Goal: Task Accomplishment & Management: Manage account settings

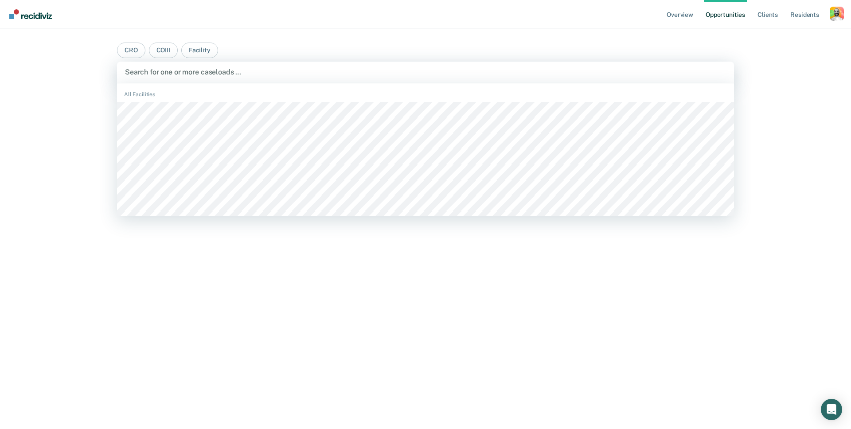
click at [288, 71] on div at bounding box center [425, 72] width 601 height 10
click at [377, 51] on main "CRO COIII Facility CACF, 1 of 492. 492 results available. Use Up and Down to ch…" at bounding box center [425, 218] width 639 height 380
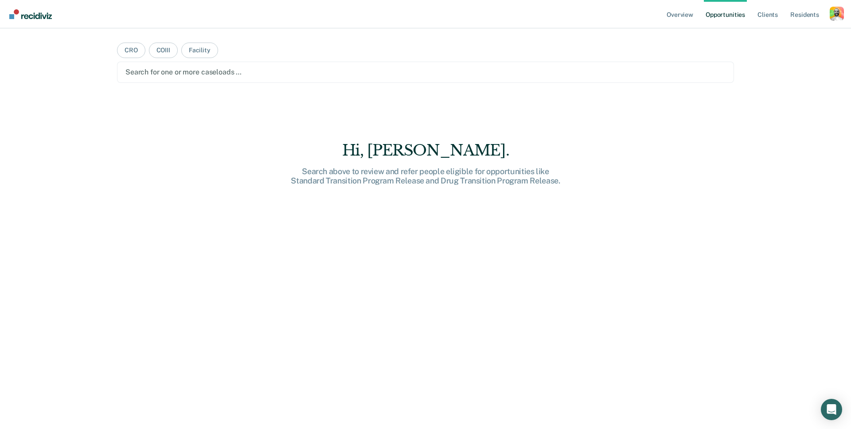
click at [827, 9] on ul "Overview Opportunities Client s Resident s" at bounding box center [747, 14] width 165 height 28
click at [829, 9] on ul "Overview Opportunities Client s Resident s" at bounding box center [747, 14] width 165 height 28
click at [835, 13] on div "Profile dropdown button" at bounding box center [837, 14] width 14 height 14
click at [780, 36] on link "Profile" at bounding box center [801, 36] width 71 height 8
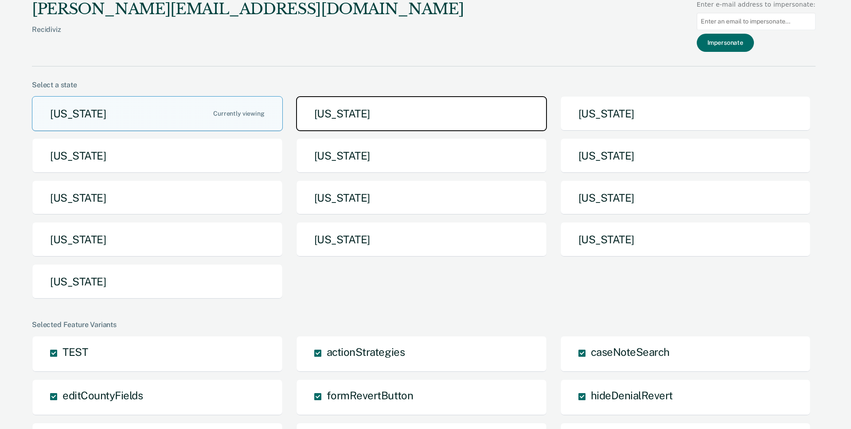
click at [370, 110] on button "[US_STATE]" at bounding box center [421, 113] width 251 height 35
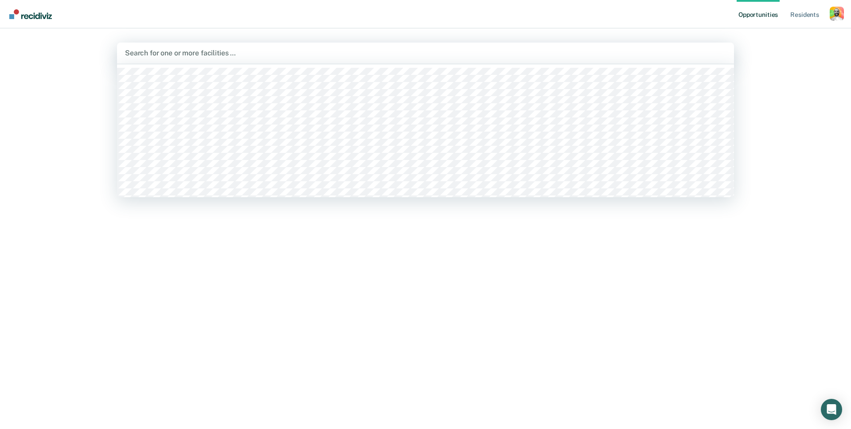
click at [267, 52] on div at bounding box center [425, 53] width 601 height 10
click at [248, 51] on div at bounding box center [423, 53] width 508 height 10
click at [306, 47] on div "Clear facilities" at bounding box center [425, 53] width 617 height 21
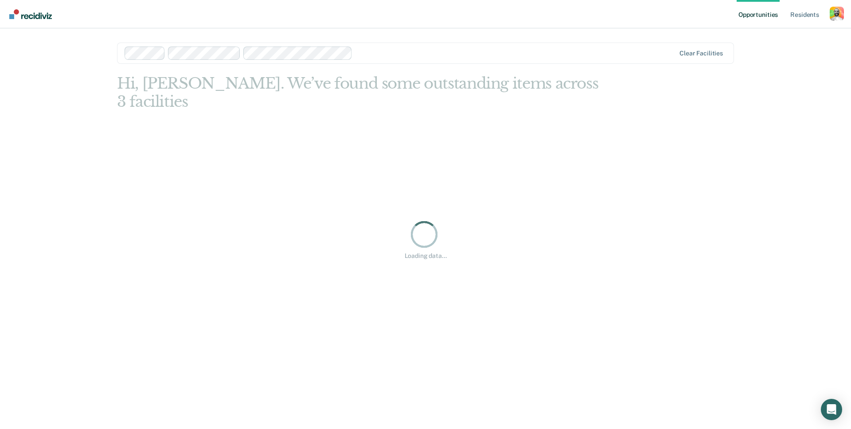
click at [380, 56] on div at bounding box center [515, 53] width 319 height 10
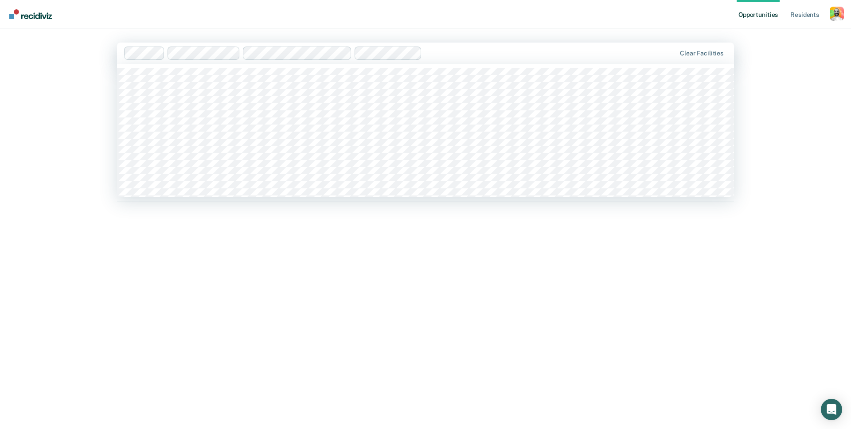
click at [448, 54] on div at bounding box center [551, 53] width 251 height 10
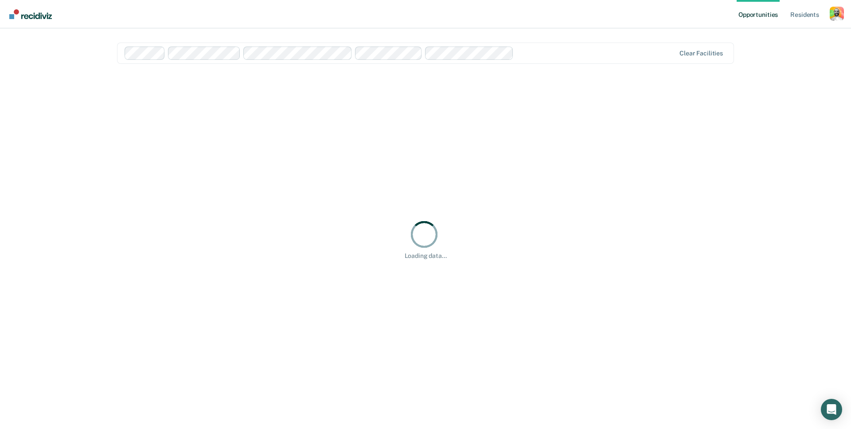
click at [547, 51] on div at bounding box center [596, 53] width 158 height 10
click at [636, 54] on div at bounding box center [646, 53] width 59 height 10
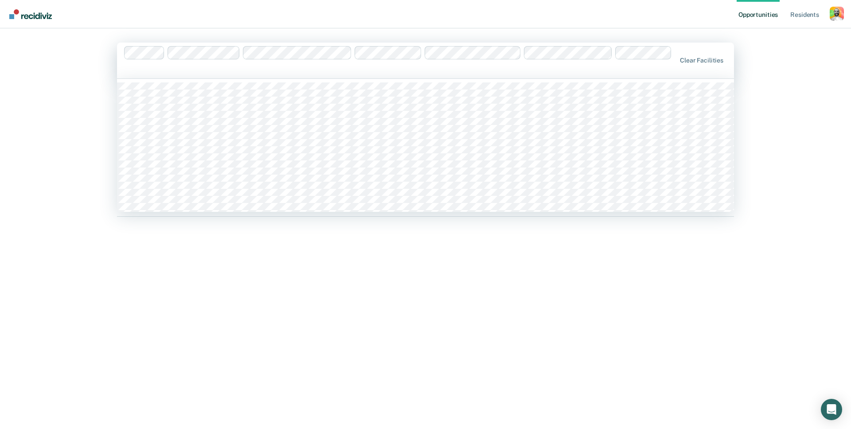
click at [320, 71] on div at bounding box center [400, 69] width 551 height 10
click at [341, 63] on div at bounding box center [400, 61] width 553 height 30
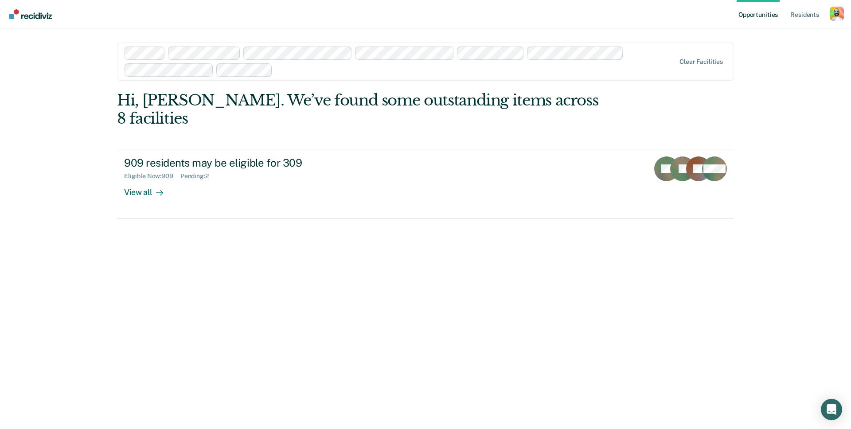
click at [341, 70] on div at bounding box center [475, 70] width 399 height 10
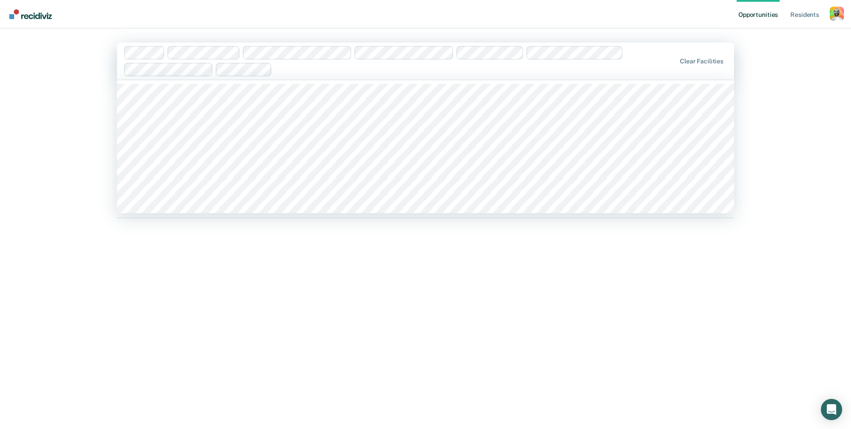
click at [341, 70] on div at bounding box center [476, 69] width 400 height 10
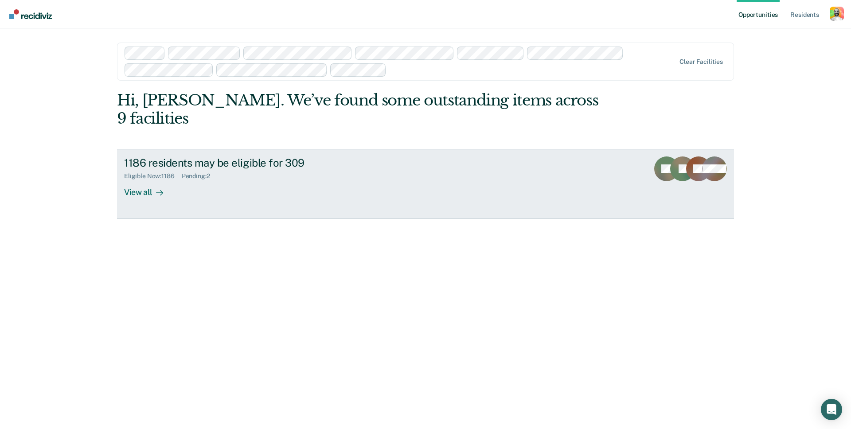
click at [149, 180] on div "View all" at bounding box center [149, 188] width 50 height 17
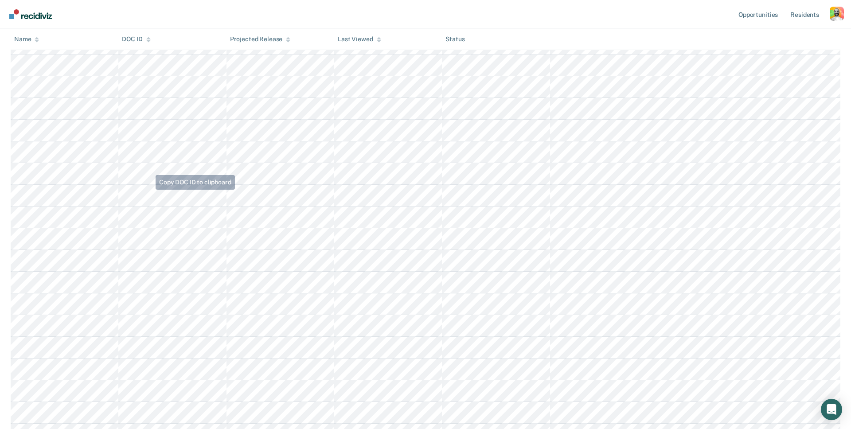
scroll to position [22854, 0]
click at [843, 16] on div "Profile dropdown button" at bounding box center [837, 14] width 14 height 14
click at [782, 36] on link "Profile" at bounding box center [801, 36] width 71 height 8
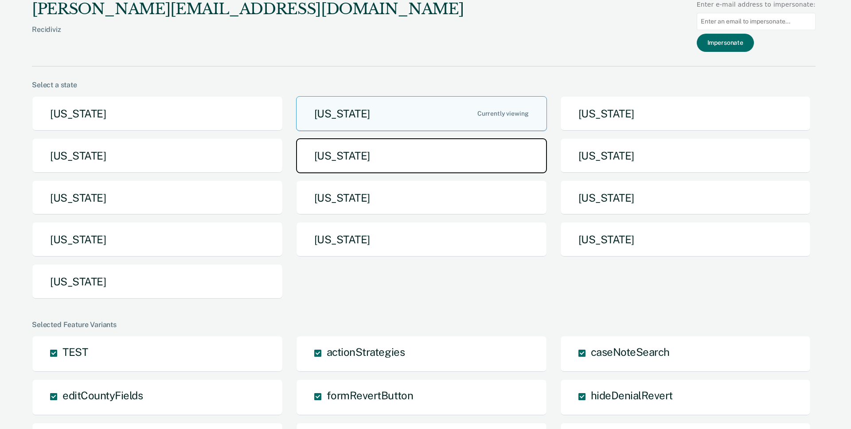
click at [361, 157] on button "[US_STATE]" at bounding box center [421, 155] width 251 height 35
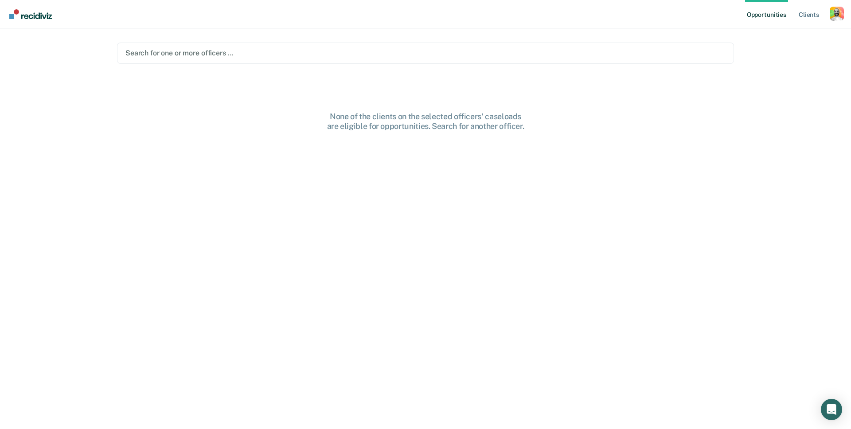
click at [248, 51] on div at bounding box center [425, 53] width 600 height 10
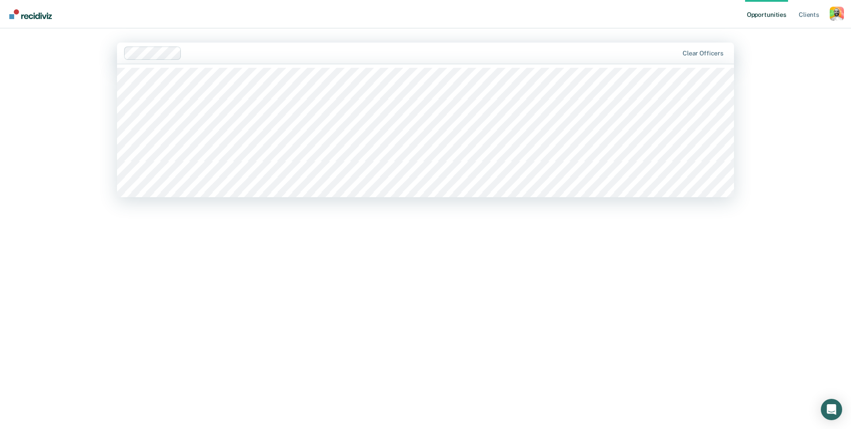
click at [274, 56] on div at bounding box center [431, 53] width 493 height 10
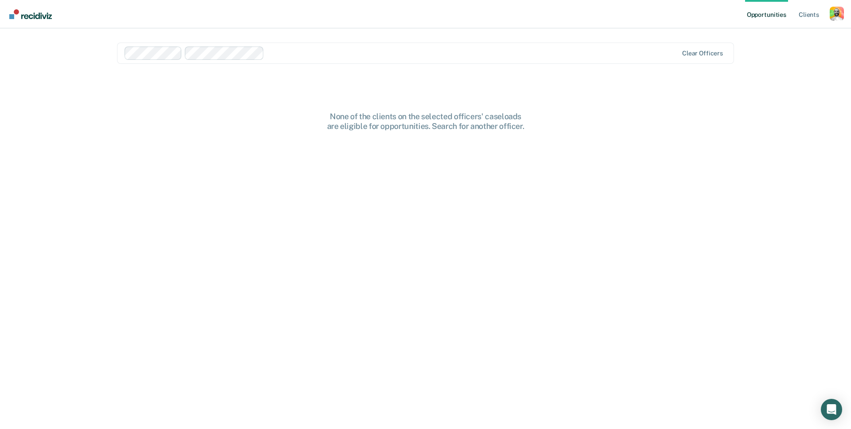
click at [311, 54] on div at bounding box center [473, 53] width 410 height 10
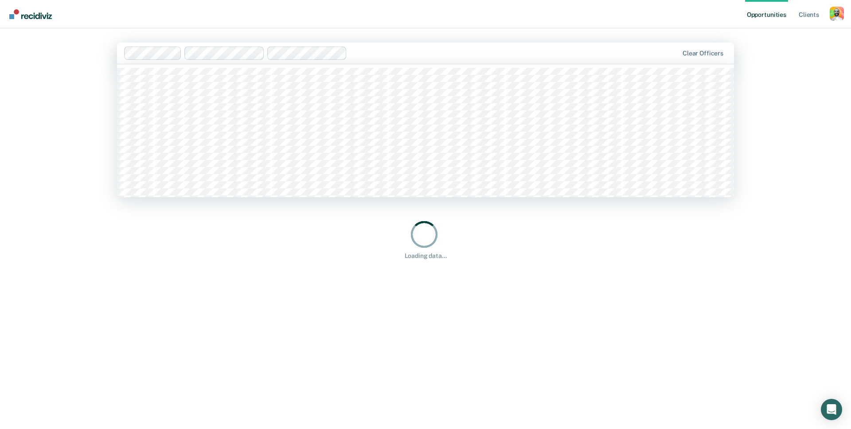
click at [378, 55] on div at bounding box center [515, 53] width 328 height 10
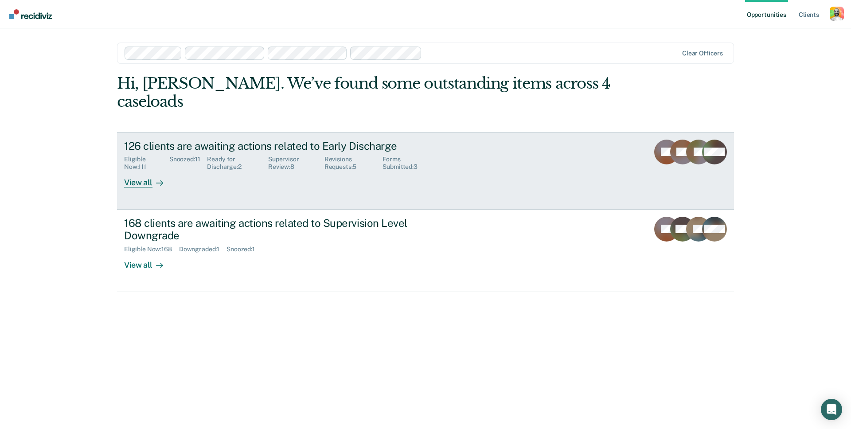
click at [240, 140] on div "126 clients are awaiting actions related to Early Discharge" at bounding box center [279, 146] width 311 height 13
